Goal: Communication & Community: Answer question/provide support

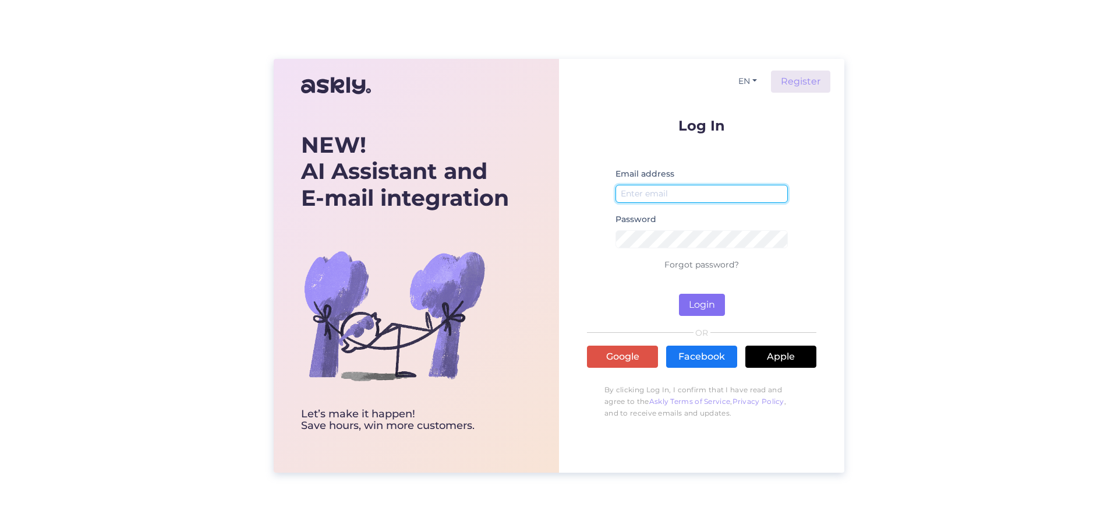
type input "[DOMAIN_NAME][EMAIL_ADDRESS][DOMAIN_NAME]"
click at [695, 301] on button "Login" at bounding box center [702, 305] width 46 height 22
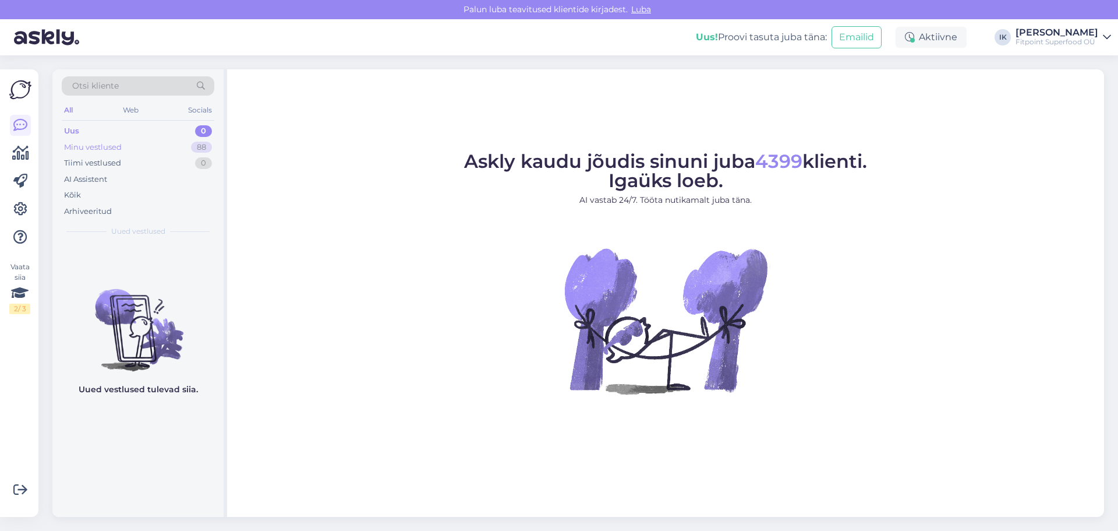
click at [129, 139] on div "Minu vestlused 88" at bounding box center [138, 147] width 153 height 16
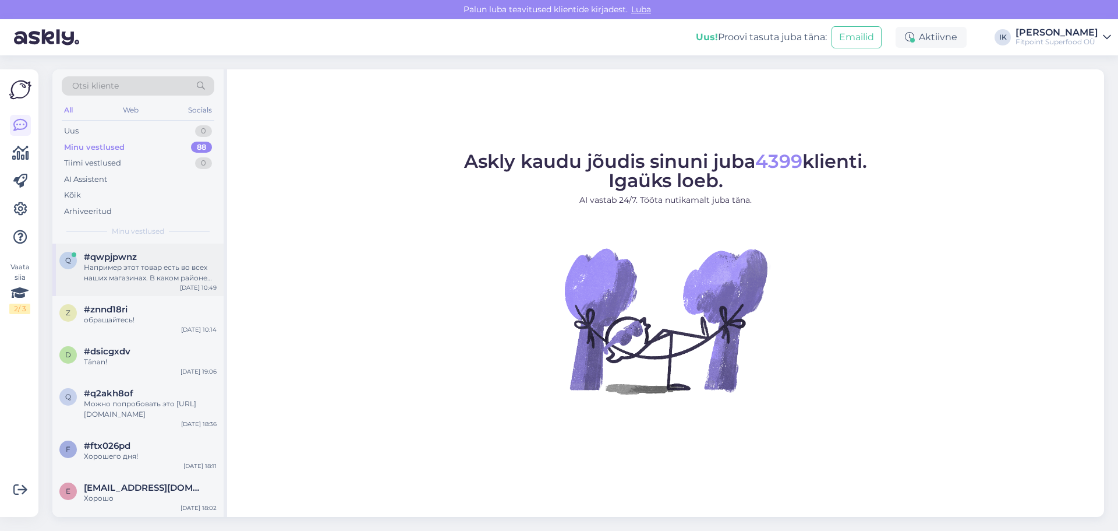
click at [117, 261] on span "#qwpjpwnz" at bounding box center [110, 257] width 53 height 10
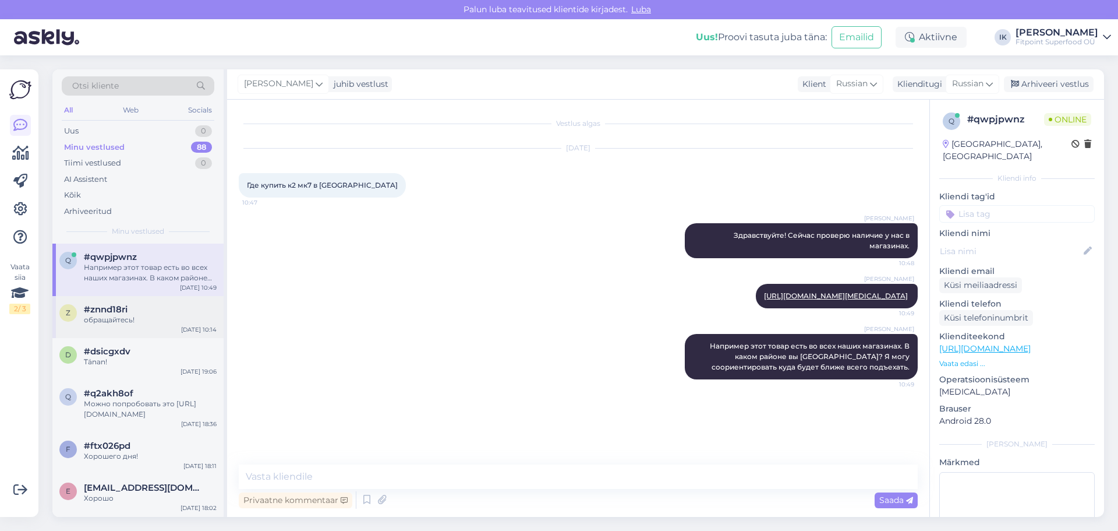
click at [153, 322] on div "обращайтесь!" at bounding box center [150, 320] width 133 height 10
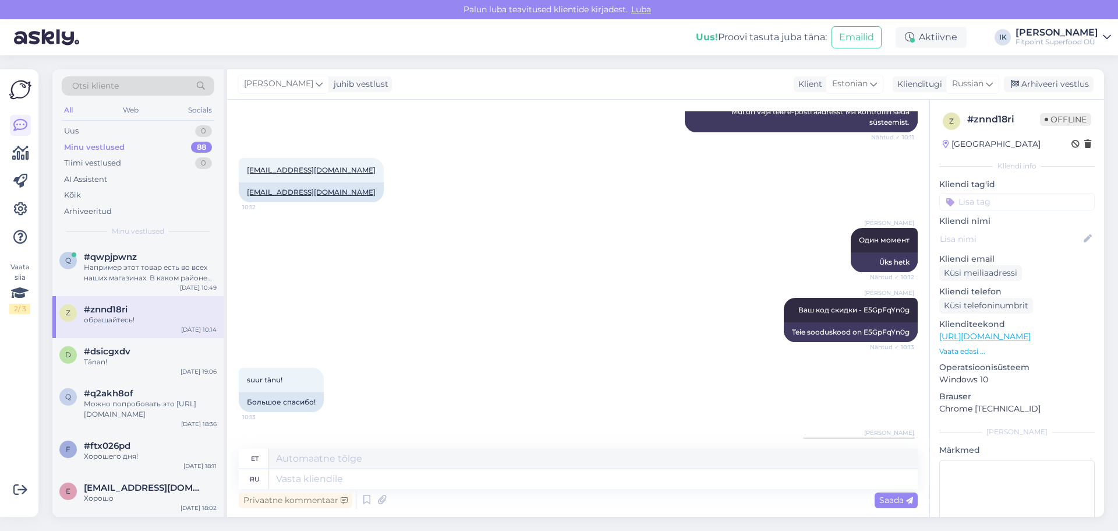
scroll to position [383, 0]
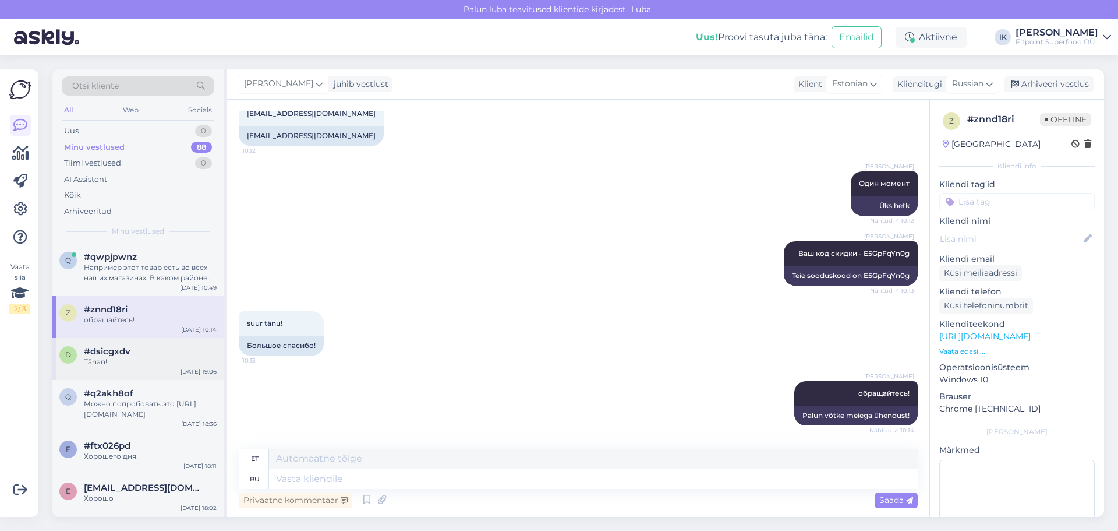
click at [181, 349] on div "#dsicgxdv" at bounding box center [150, 351] width 133 height 10
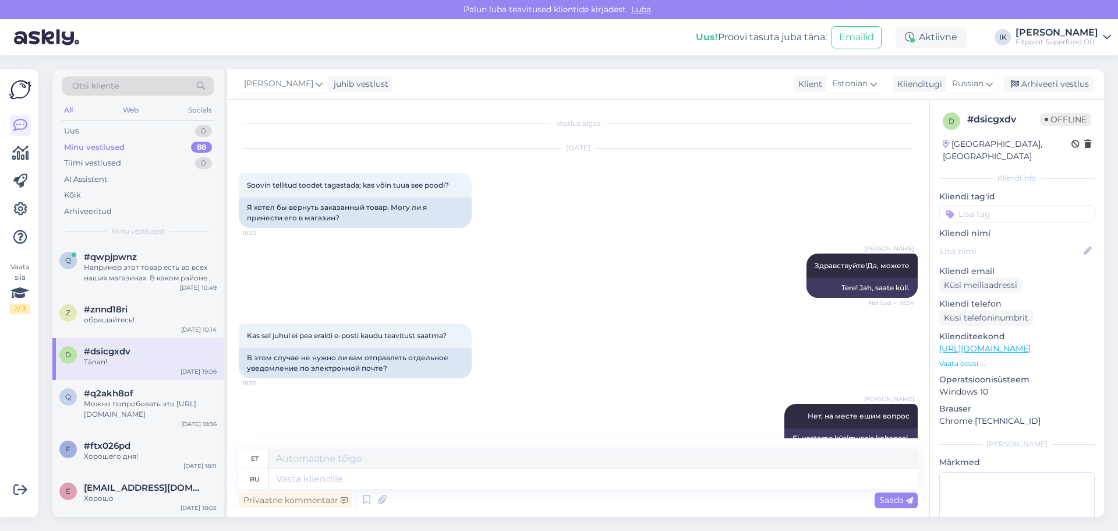
scroll to position [93, 0]
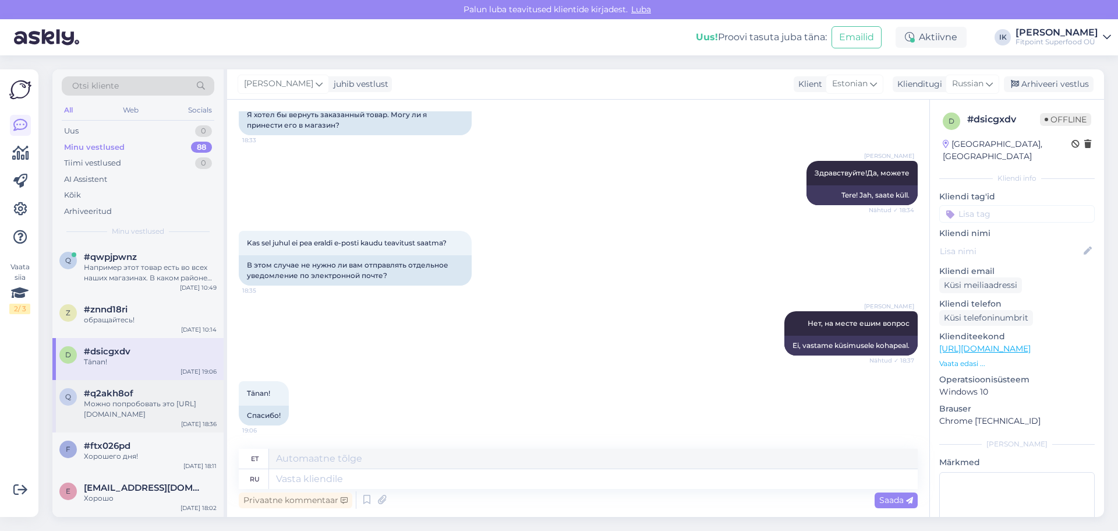
click at [161, 389] on div "#q2akh8of" at bounding box center [150, 393] width 133 height 10
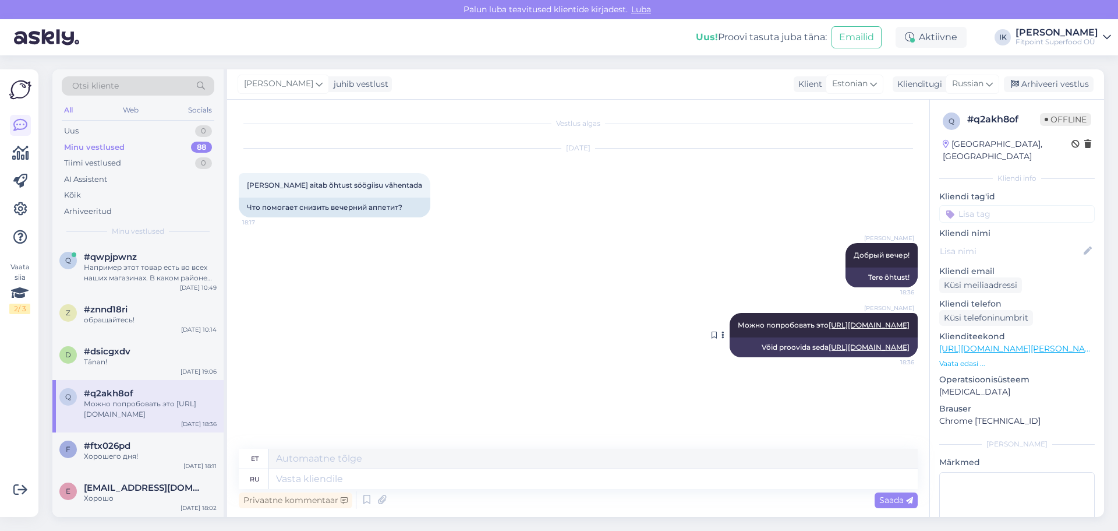
click at [848, 321] on link "[URL][DOMAIN_NAME]" at bounding box center [869, 324] width 81 height 9
click at [122, 457] on div "Хорошего дня!" at bounding box center [150, 456] width 133 height 10
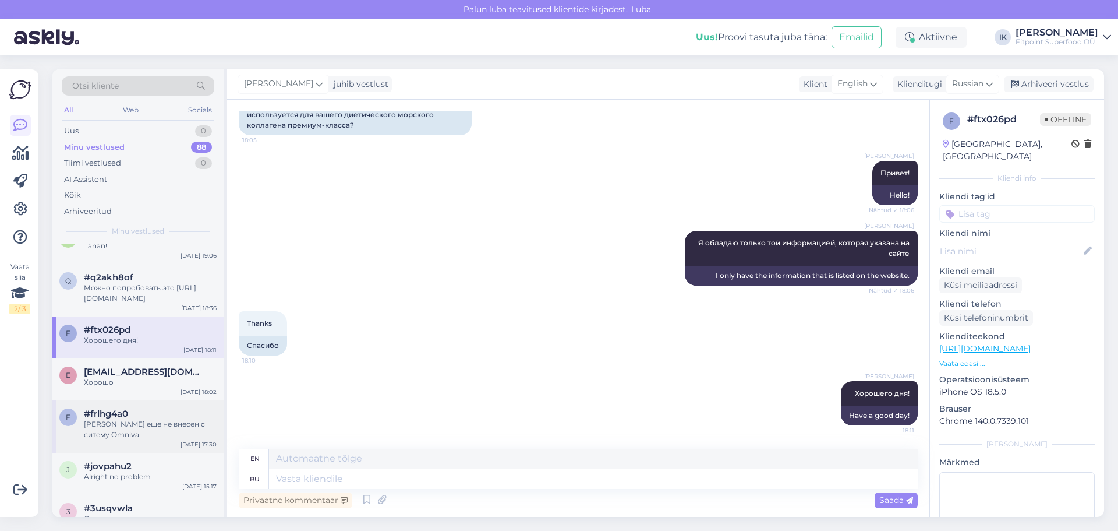
scroll to position [116, 0]
click at [181, 376] on div "[EMAIL_ADDRESS][DOMAIN_NAME]" at bounding box center [150, 371] width 133 height 10
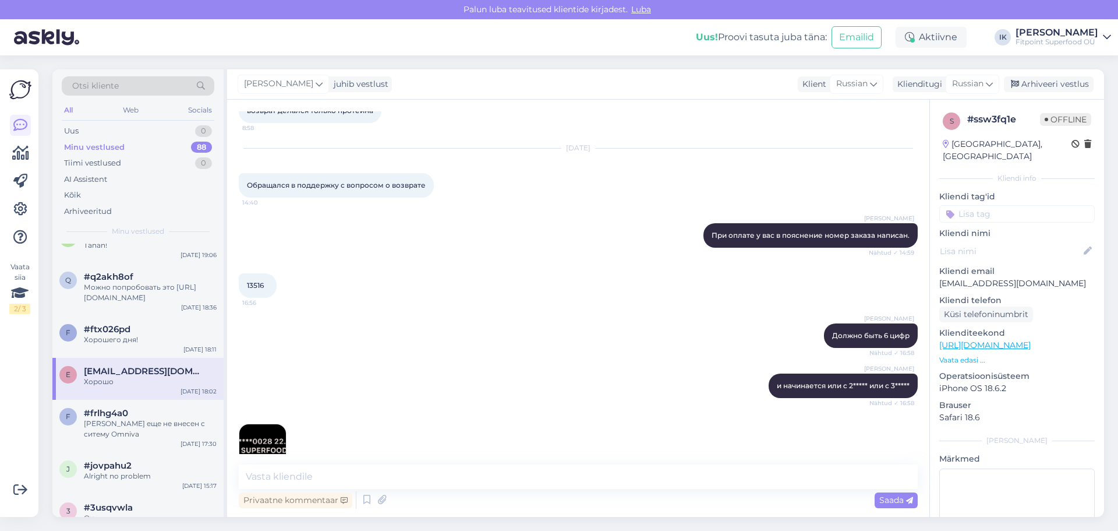
scroll to position [349, 0]
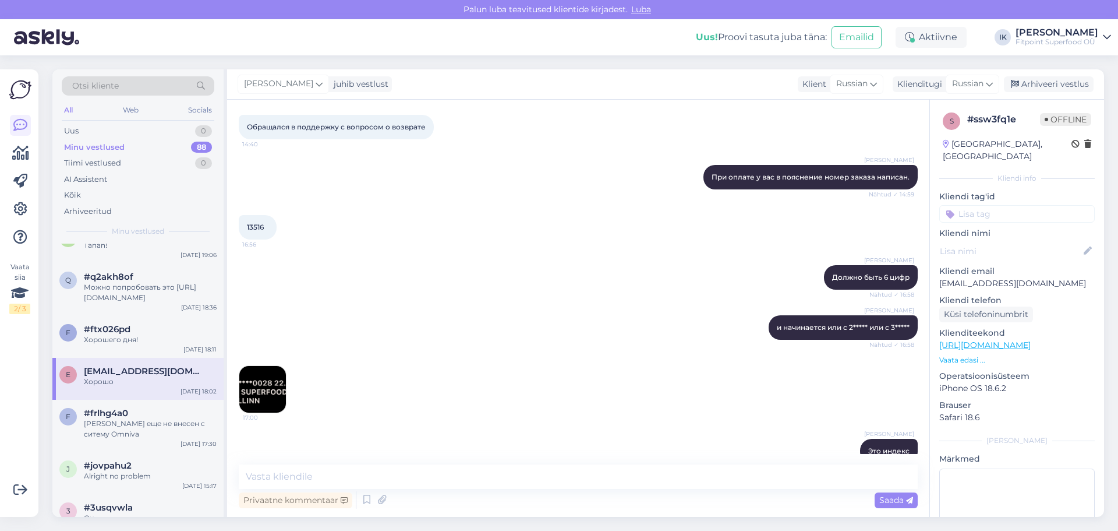
click at [256, 391] on img at bounding box center [262, 389] width 47 height 47
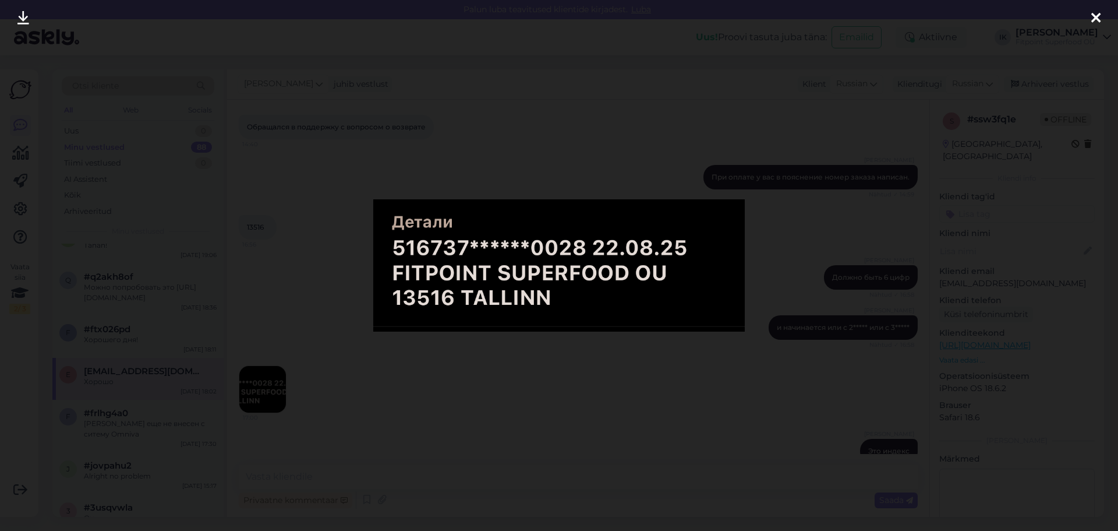
click at [287, 361] on div at bounding box center [559, 265] width 1118 height 531
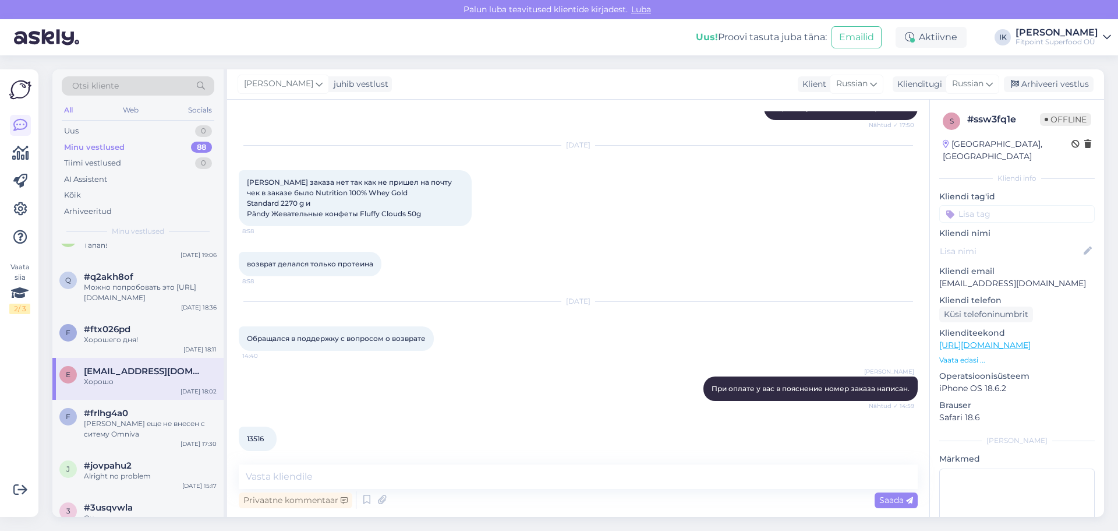
scroll to position [395, 0]
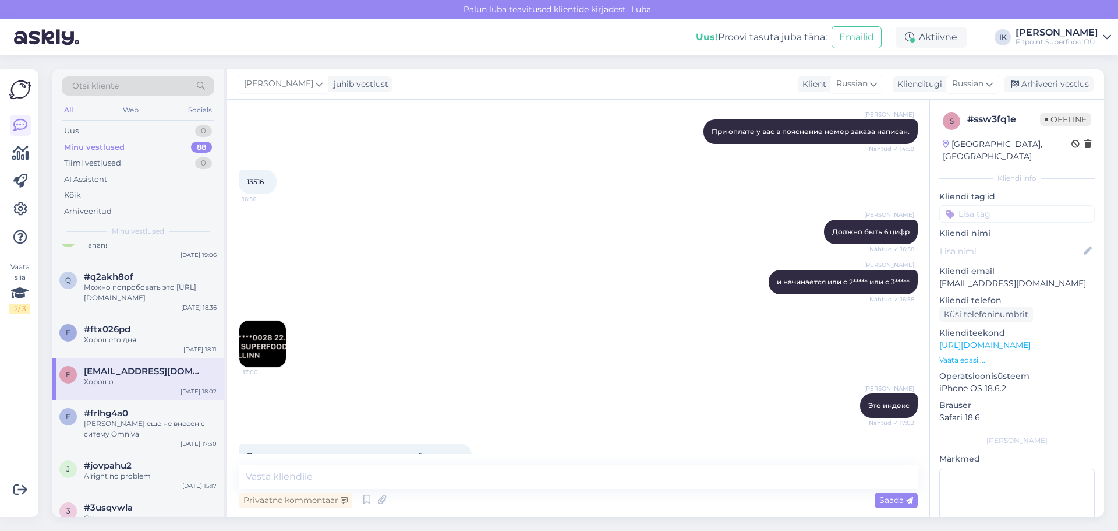
click at [275, 334] on img at bounding box center [262, 343] width 47 height 47
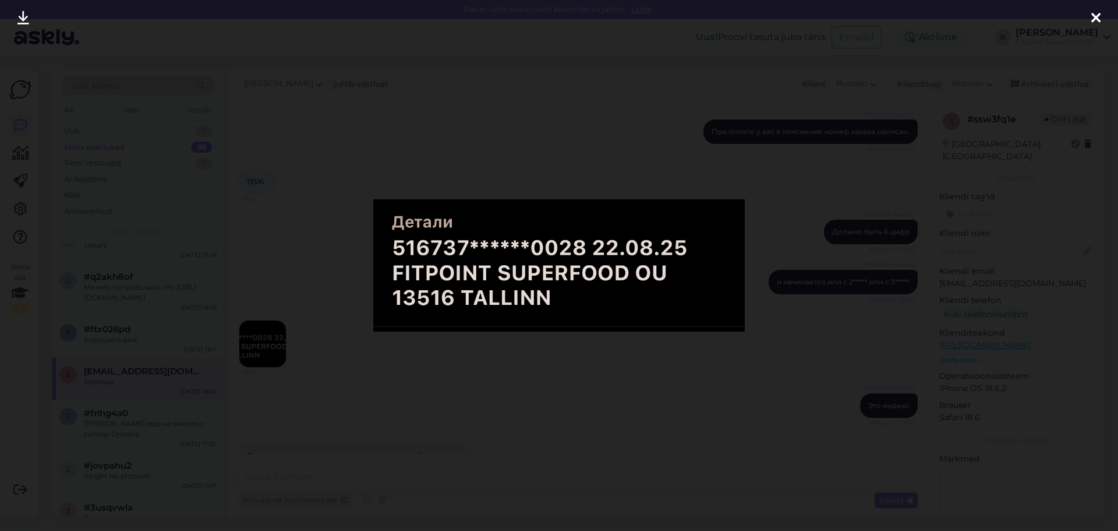
click at [659, 133] on div at bounding box center [559, 265] width 1118 height 531
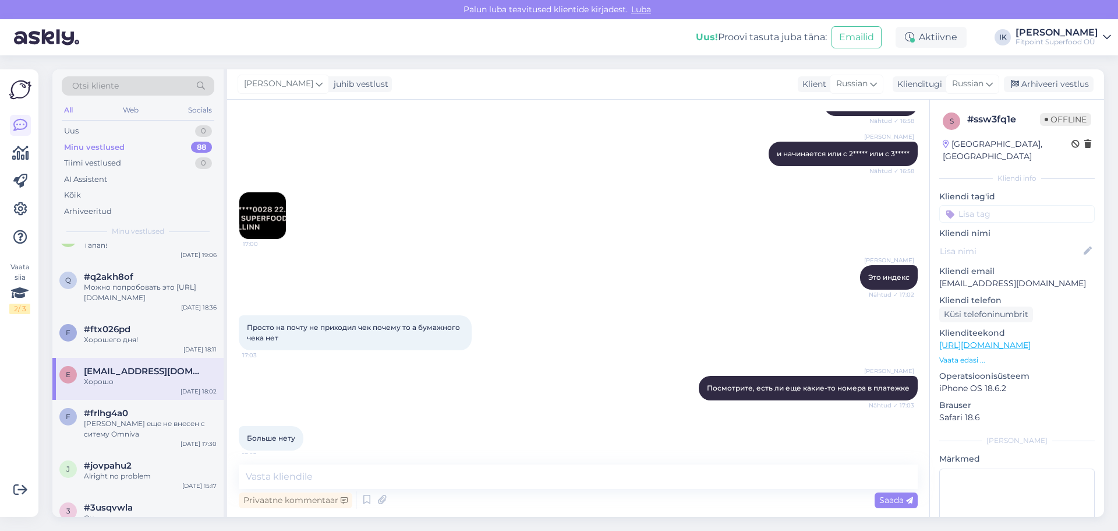
scroll to position [815, 0]
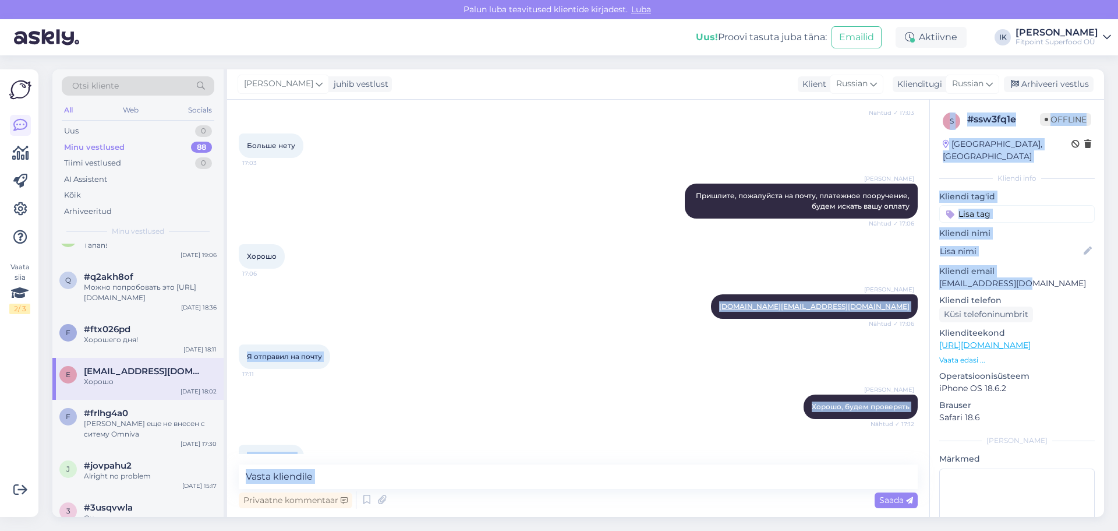
drag, startPoint x: 1025, startPoint y: 271, endPoint x: 973, endPoint y: 267, distance: 51.5
click at [927, 266] on div "Vestlus algas [DATE] Здравствуйте, делал возврат [DATE], хочу спросить когда бу…" at bounding box center [665, 308] width 877 height 417
click at [993, 277] on p "[EMAIL_ADDRESS][DOMAIN_NAME]" at bounding box center [1018, 283] width 156 height 12
click at [1030, 277] on p "[EMAIL_ADDRESS][DOMAIN_NAME]" at bounding box center [1018, 283] width 156 height 12
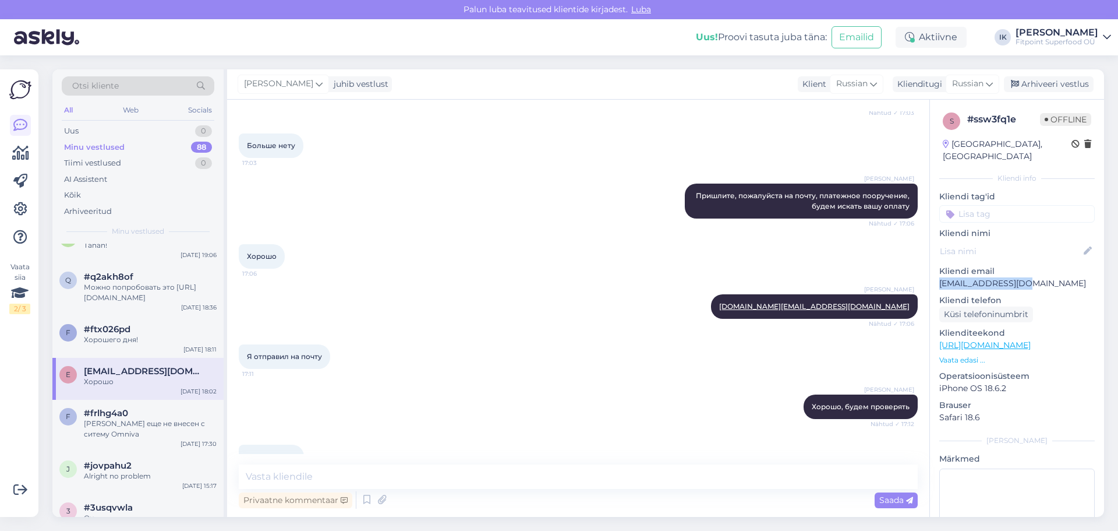
drag, startPoint x: 973, startPoint y: 272, endPoint x: 940, endPoint y: 272, distance: 32.6
click at [940, 277] on p "[EMAIL_ADDRESS][DOMAIN_NAME]" at bounding box center [1018, 283] width 156 height 12
copy p "[EMAIL_ADDRESS][DOMAIN_NAME]"
